Goal: Information Seeking & Learning: Learn about a topic

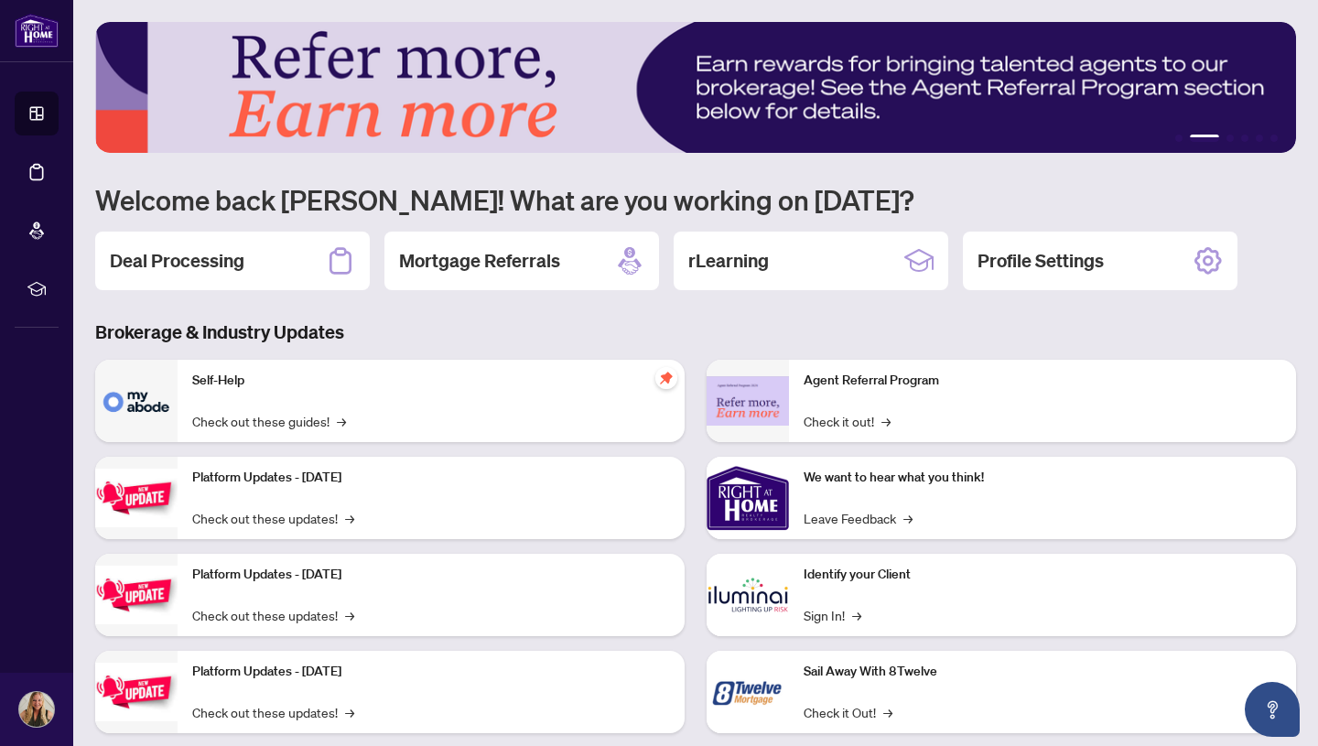
click at [513, 338] on h3 "Brokerage & Industry Updates" at bounding box center [695, 333] width 1201 height 26
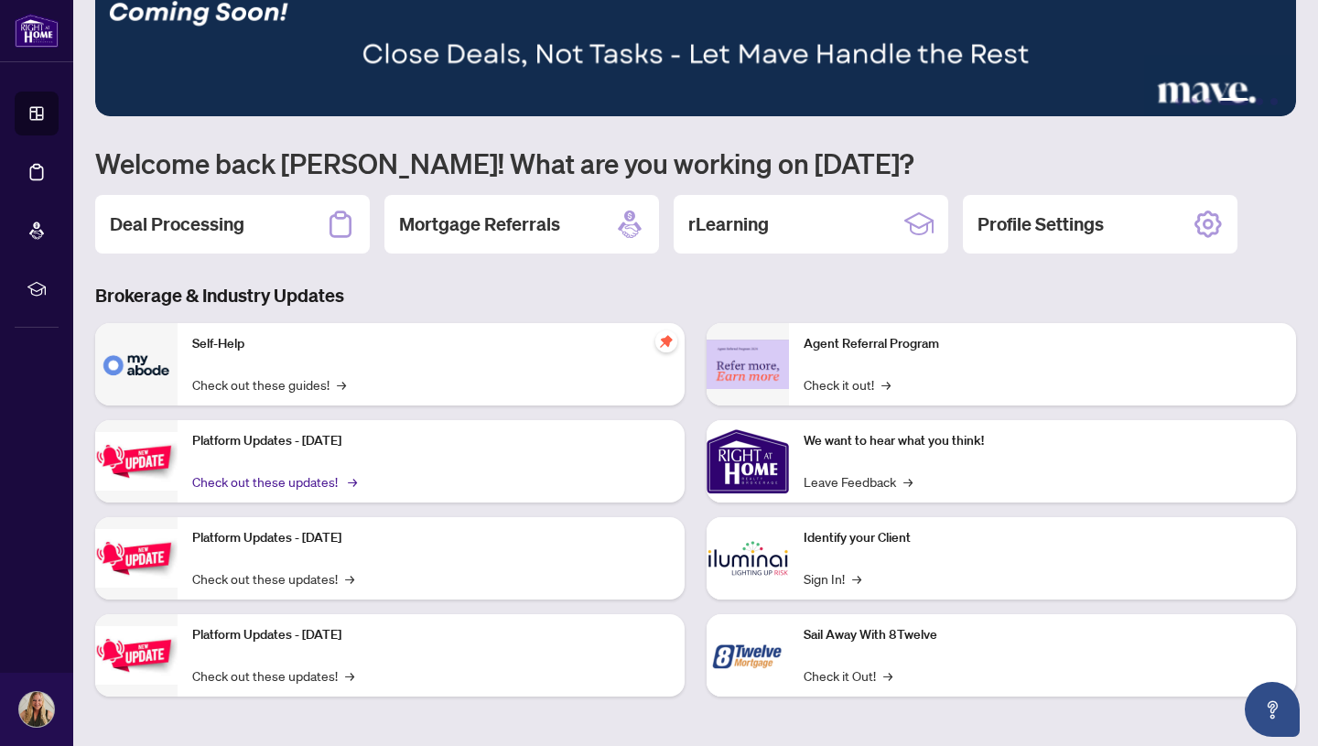
click at [281, 483] on link "Check out these updates! →" at bounding box center [273, 481] width 162 height 20
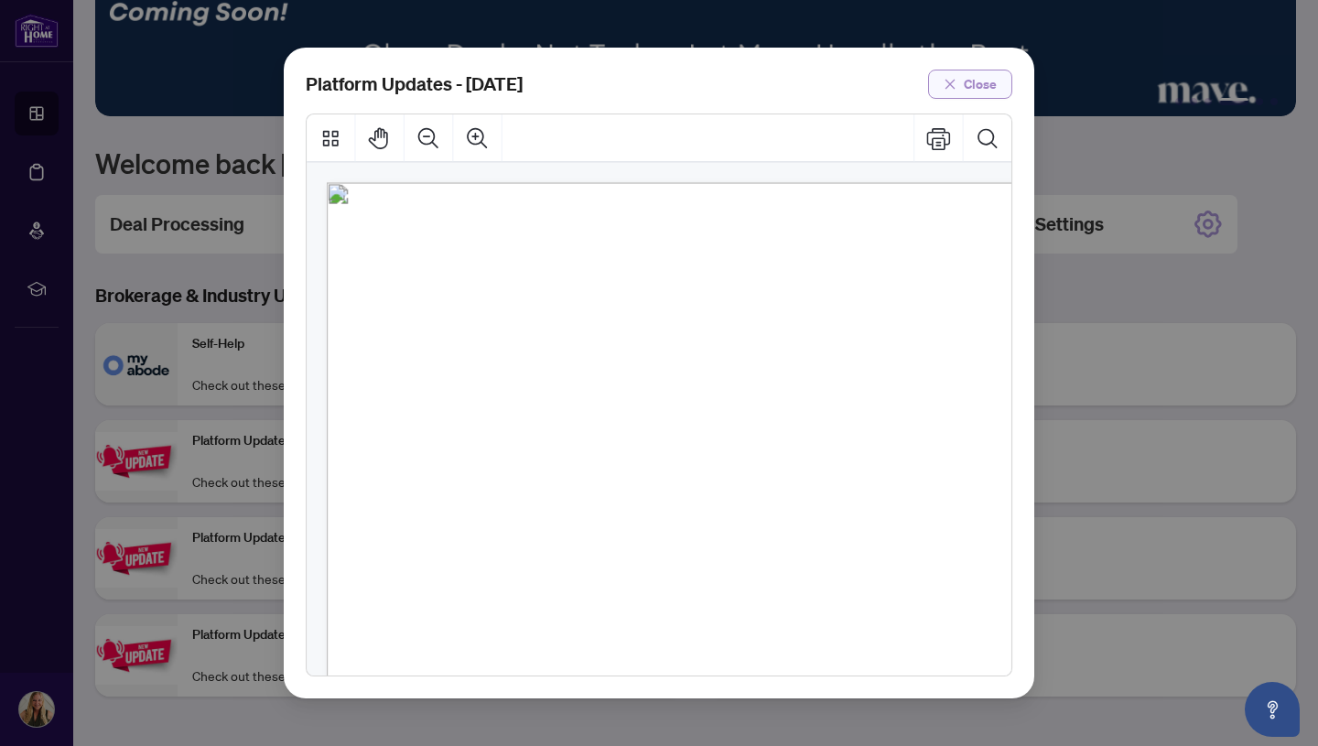
click at [981, 88] on span "Close" at bounding box center [980, 84] width 33 height 29
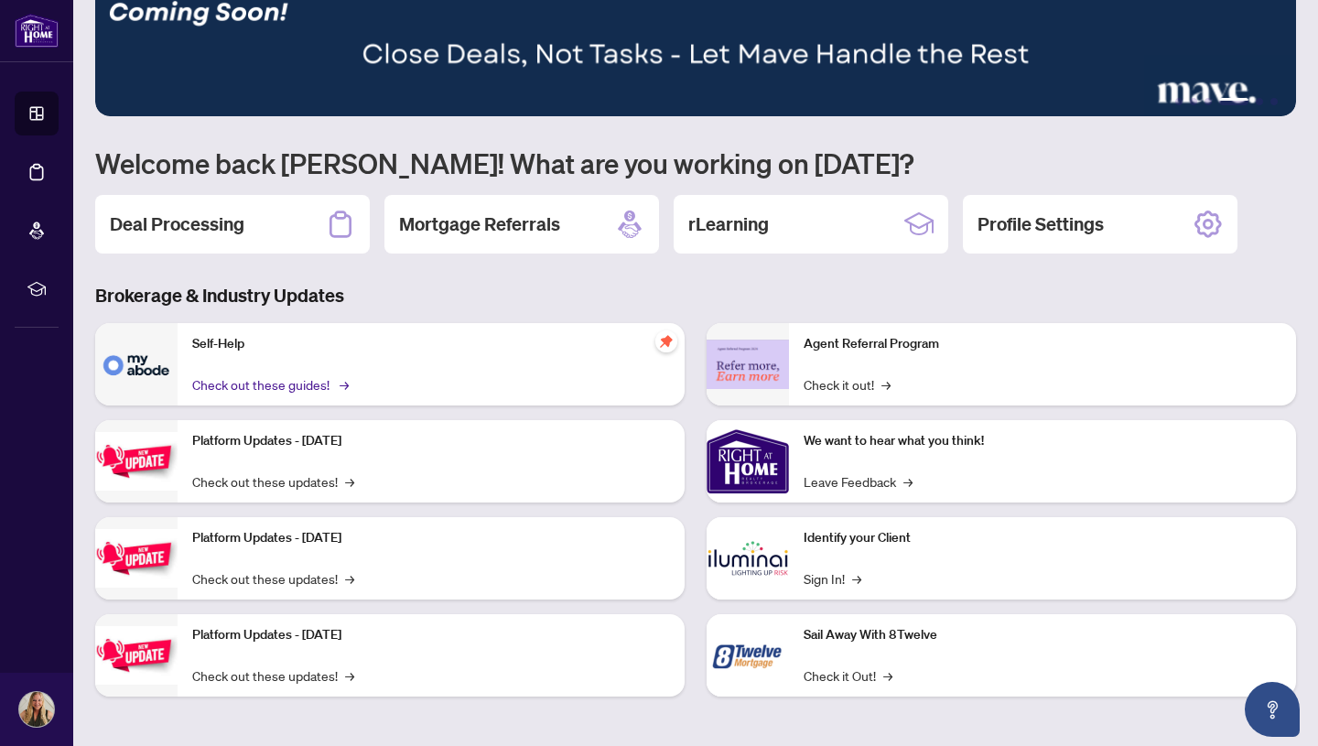
click at [290, 384] on link "Check out these guides! →" at bounding box center [269, 384] width 154 height 20
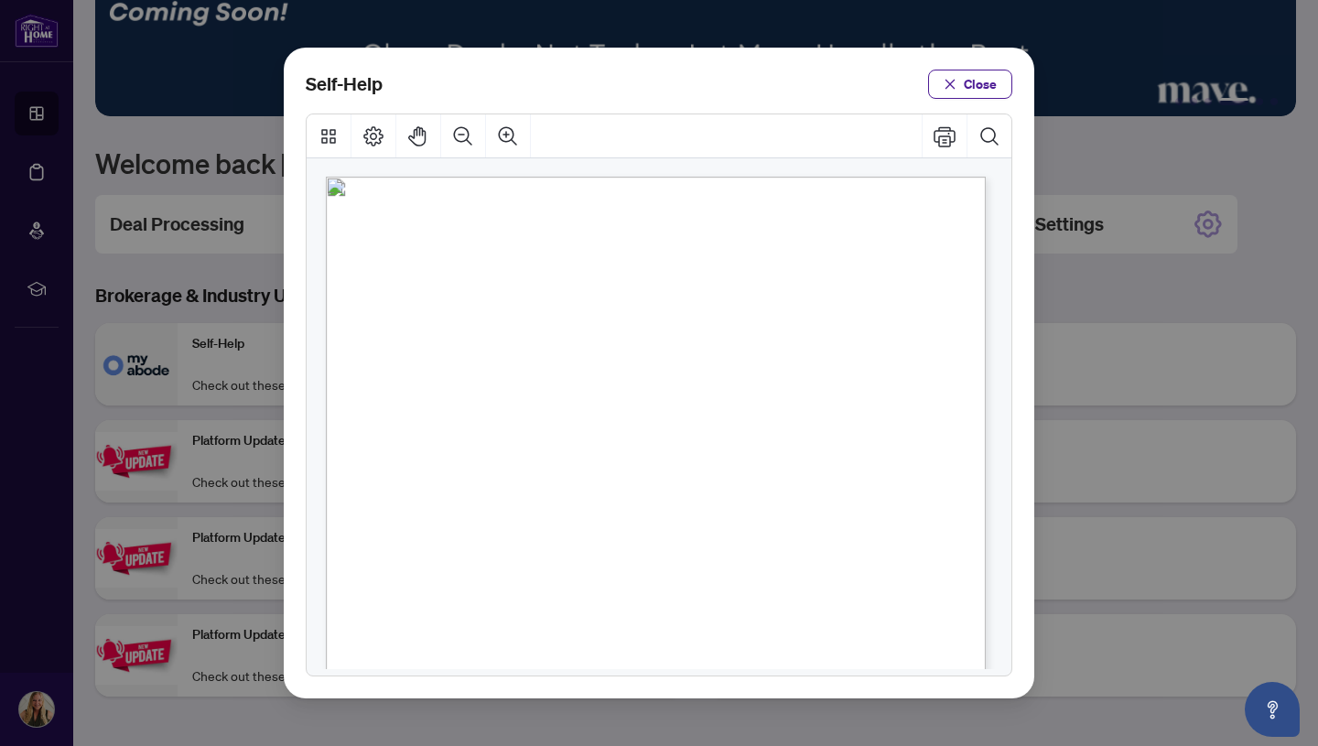
click at [679, 273] on span ")" at bounding box center [678, 279] width 4 height 18
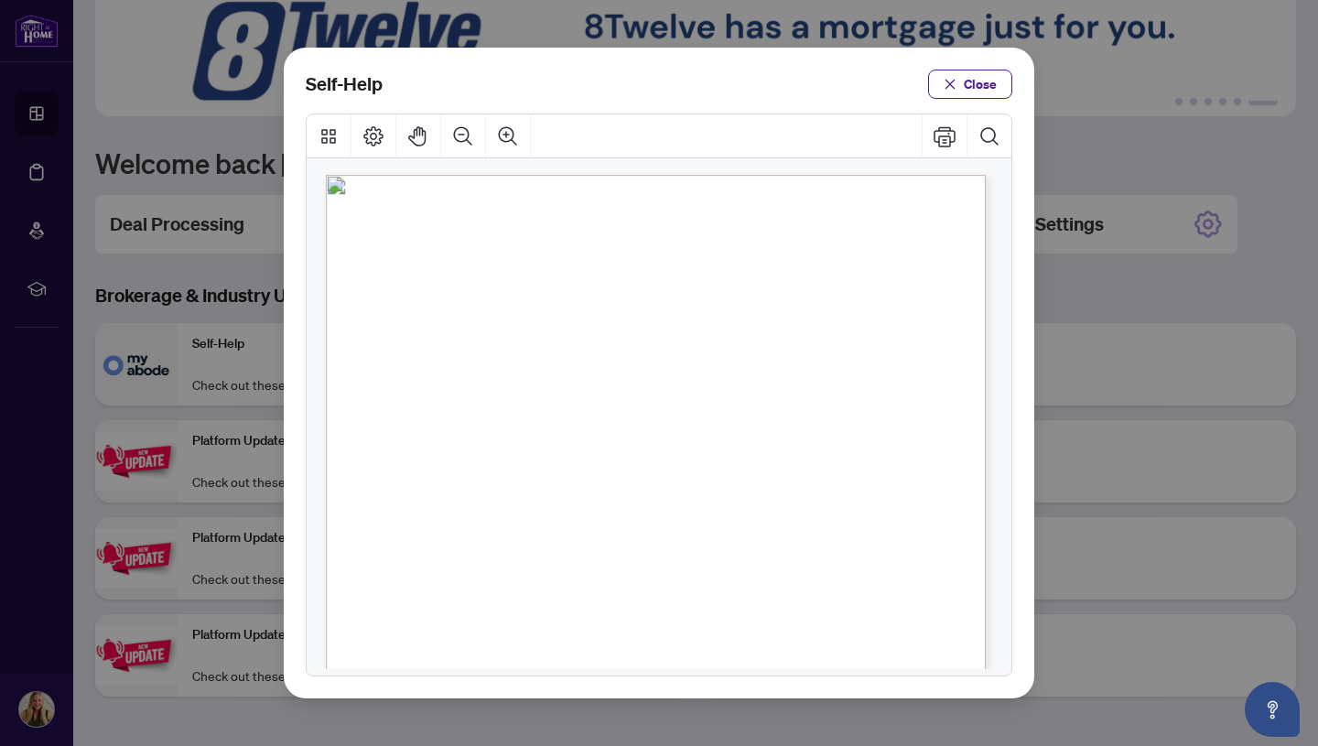
scroll to position [0, 0]
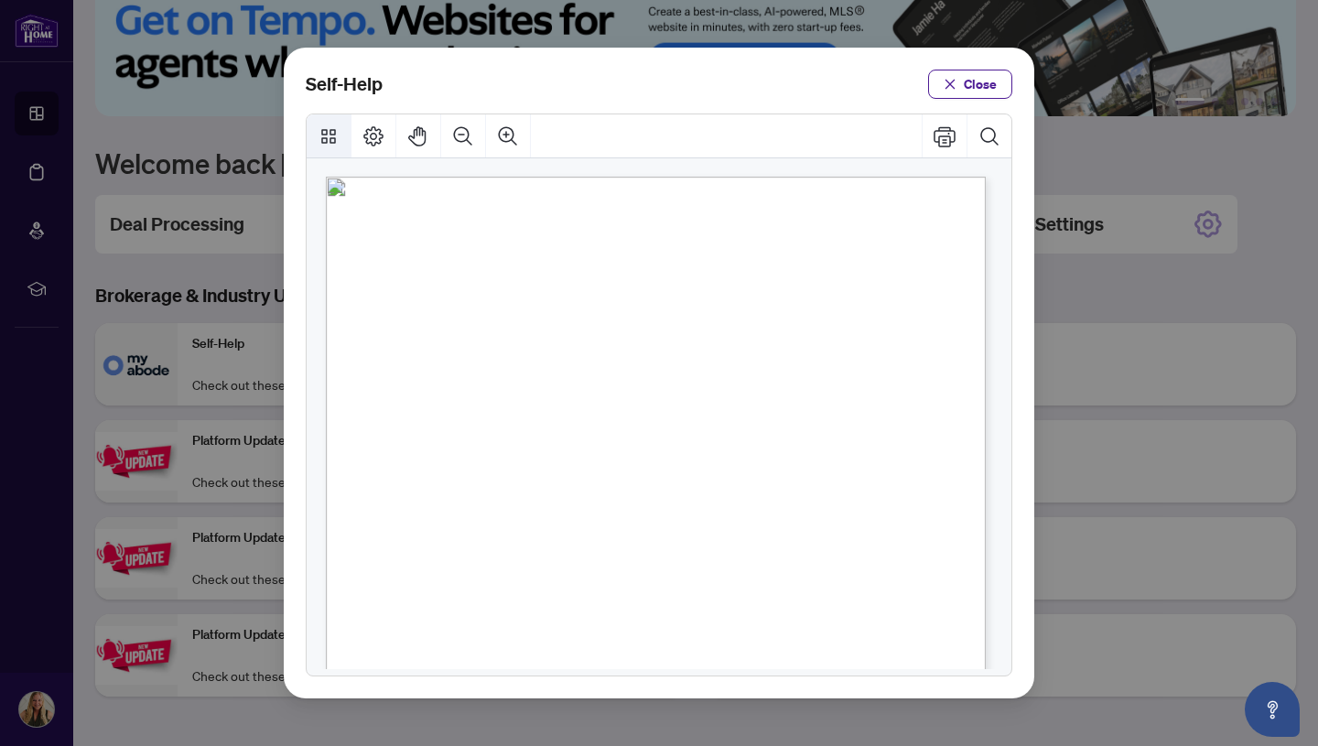
click at [332, 138] on icon "Thumbnails" at bounding box center [329, 136] width 22 height 22
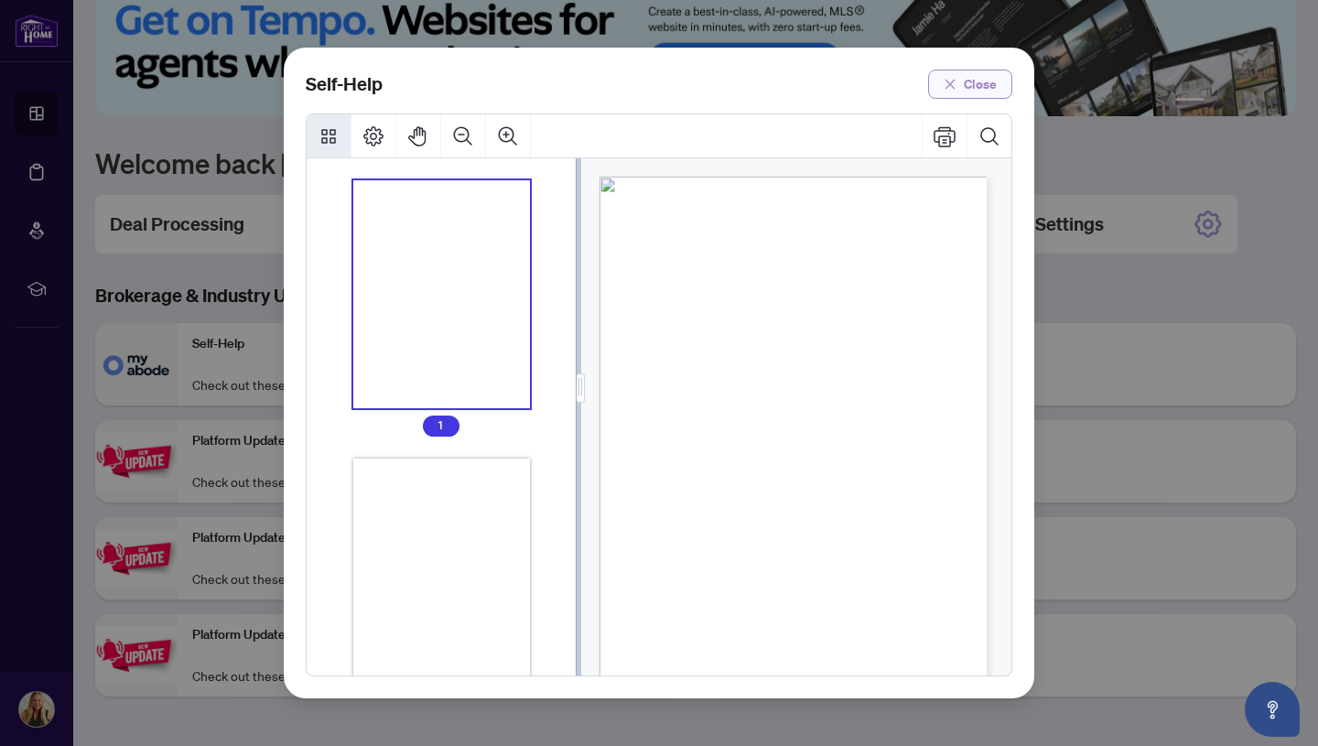
click at [991, 77] on span "Close" at bounding box center [980, 84] width 33 height 29
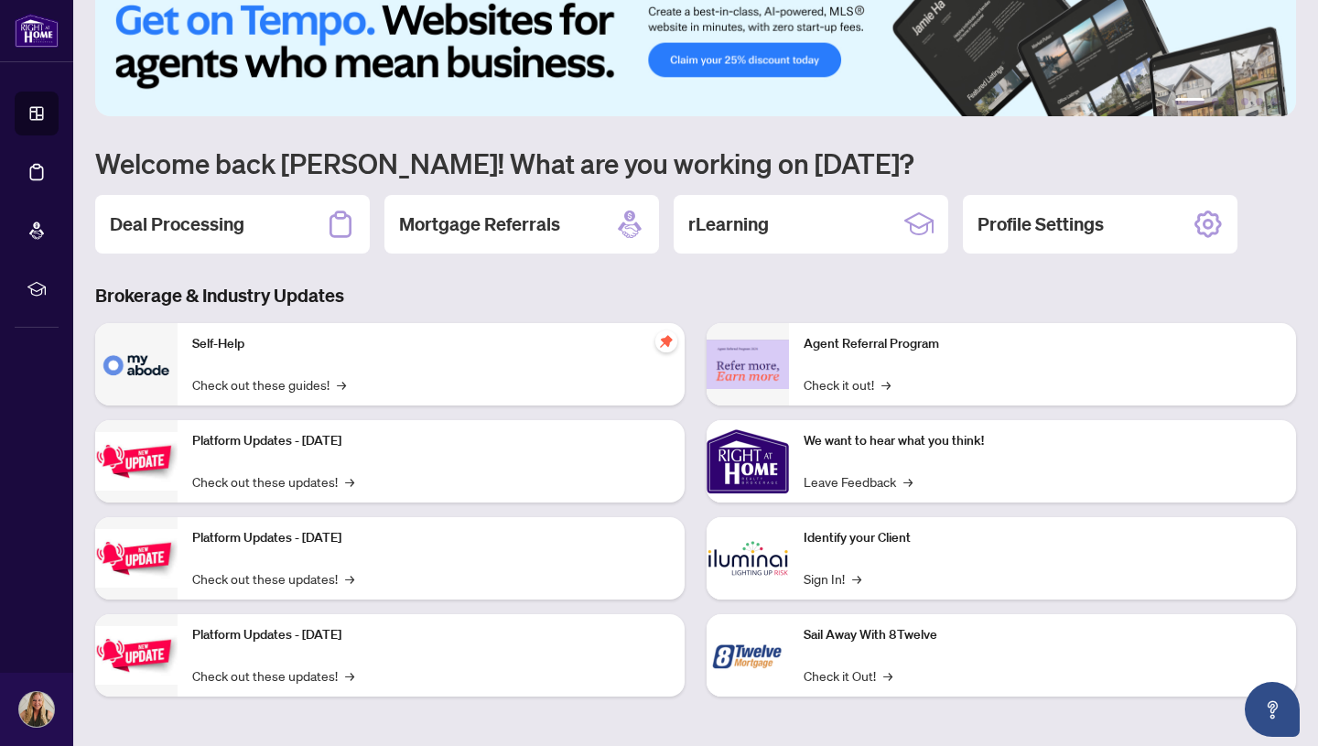
click at [1226, 273] on div "1 2 3 4 5 6 Welcome back [PERSON_NAME]! What are you working on [DATE]? Deal Pr…" at bounding box center [695, 354] width 1201 height 739
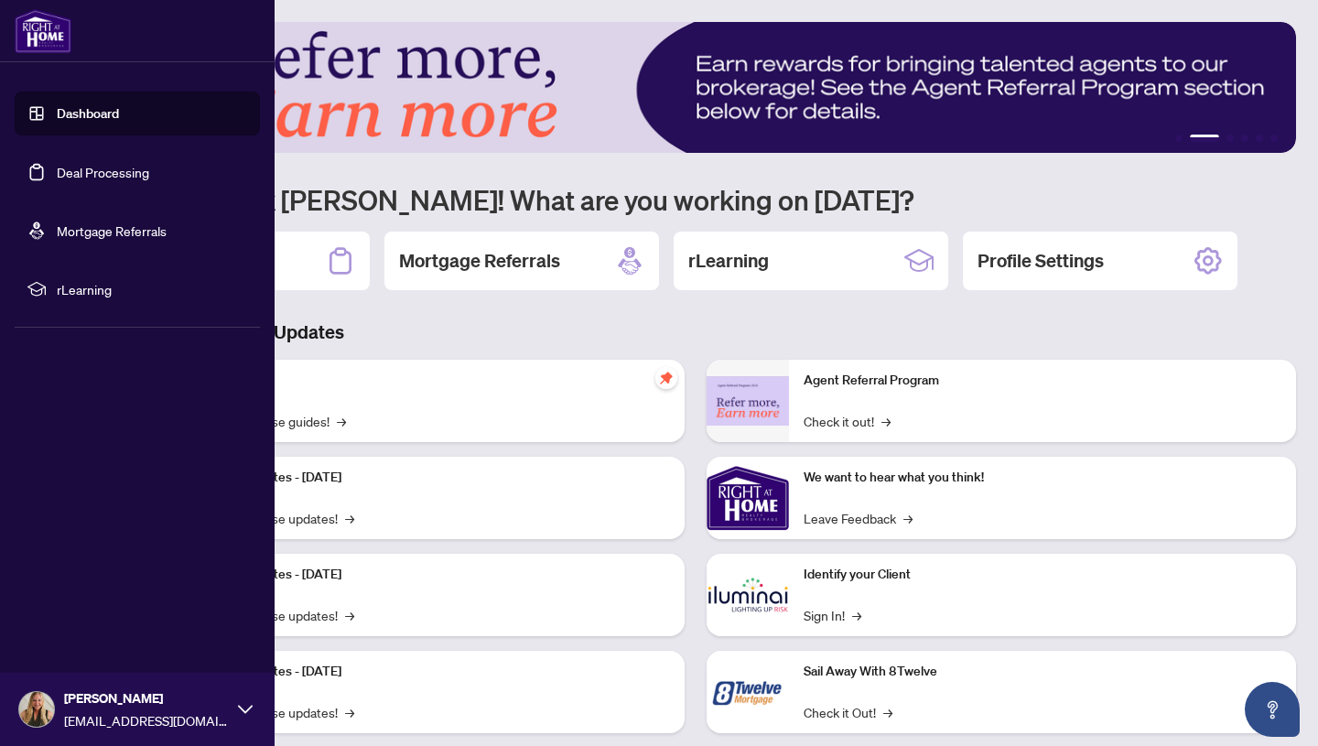
click at [244, 707] on icon at bounding box center [245, 709] width 15 height 15
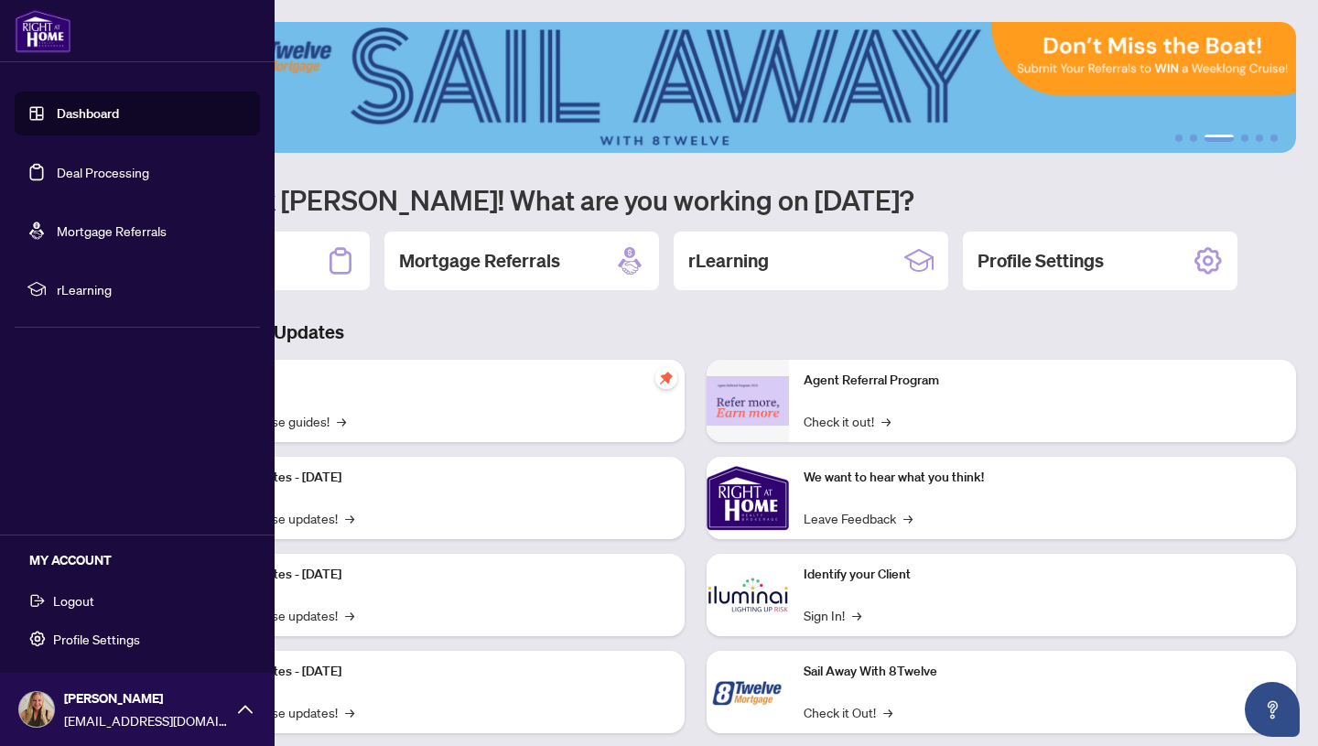
click at [152, 442] on div "Dashboard Deal Processing Mortgage Referrals rLearning [PERSON_NAME] [EMAIL_ADD…" at bounding box center [137, 373] width 275 height 746
click at [50, 22] on img at bounding box center [43, 31] width 57 height 44
